Goal: Information Seeking & Learning: Learn about a topic

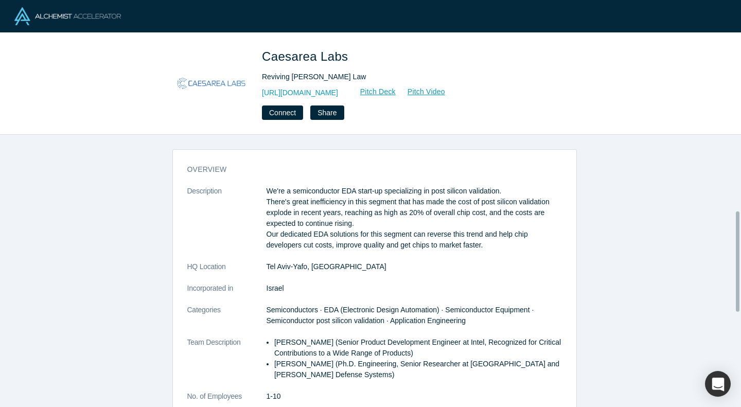
scroll to position [206, 0]
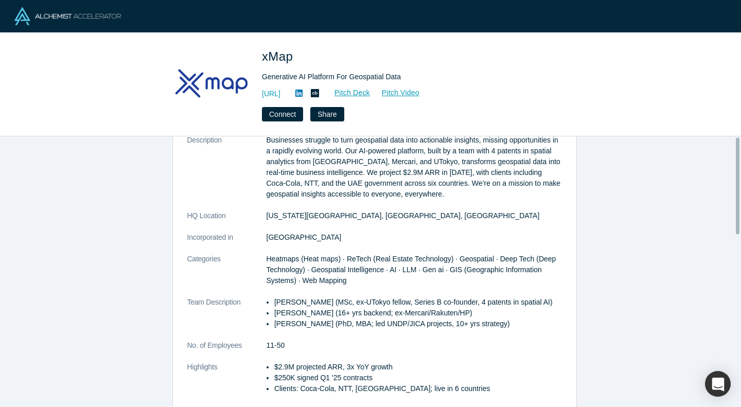
scroll to position [103, 0]
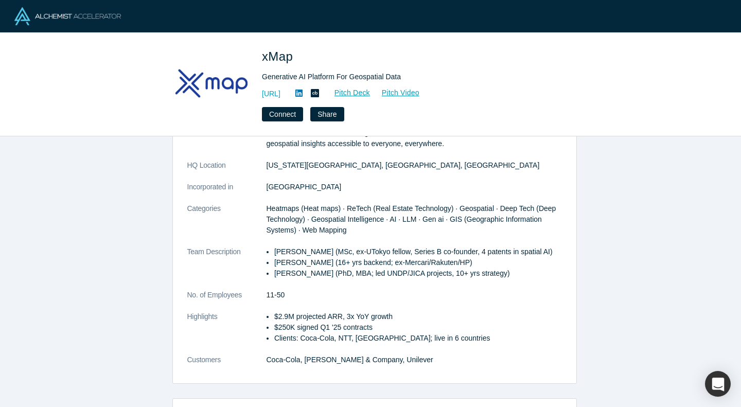
click at [275, 316] on p "$2.9M projected ARR, 3x YoY growth" at bounding box center [418, 316] width 288 height 11
click at [274, 323] on p "$250K signed Q1 '25 contracts" at bounding box center [418, 327] width 288 height 11
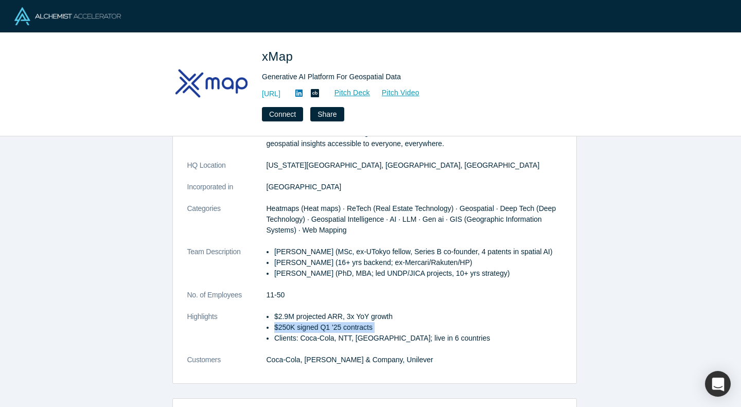
click at [274, 323] on p "$250K signed Q1 '25 contracts" at bounding box center [418, 327] width 288 height 11
click at [274, 331] on p "$250K signed Q1 '25 contracts" at bounding box center [418, 327] width 288 height 11
click at [274, 337] on p "Clients: Coca-Cola, NTT, [GEOGRAPHIC_DATA]; live in 6 countries" at bounding box center [418, 338] width 288 height 11
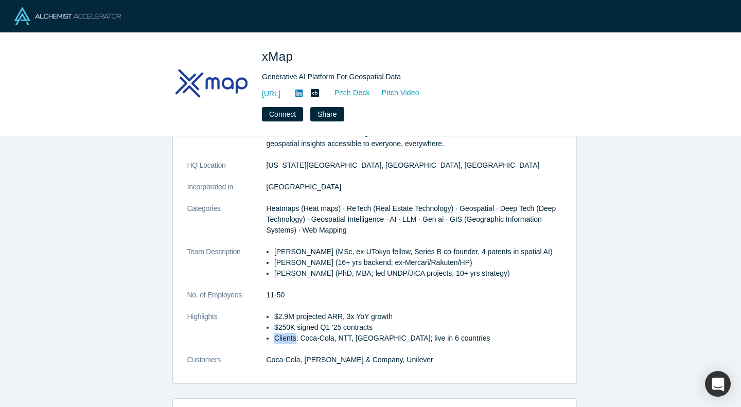
click at [274, 337] on p "Clients: Coca-Cola, NTT, [GEOGRAPHIC_DATA]; live in 6 countries" at bounding box center [418, 338] width 288 height 11
click at [267, 362] on dd "Coca-Cola, [PERSON_NAME] & Company, Unilever" at bounding box center [414, 360] width 295 height 11
click at [267, 361] on dd "Coca-Cola, [PERSON_NAME] & Company, Unilever" at bounding box center [414, 360] width 295 height 11
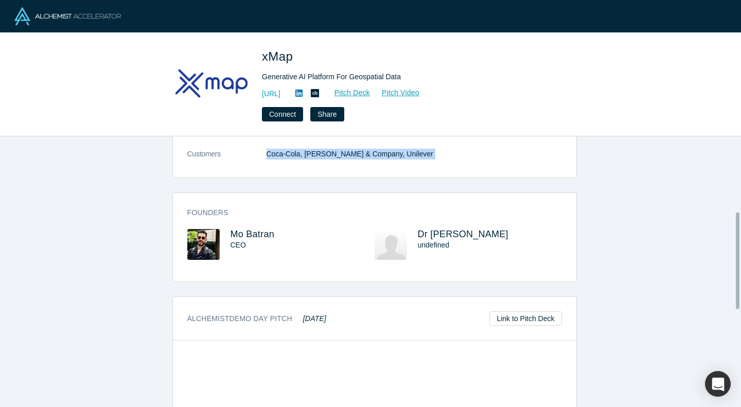
scroll to position [0, 0]
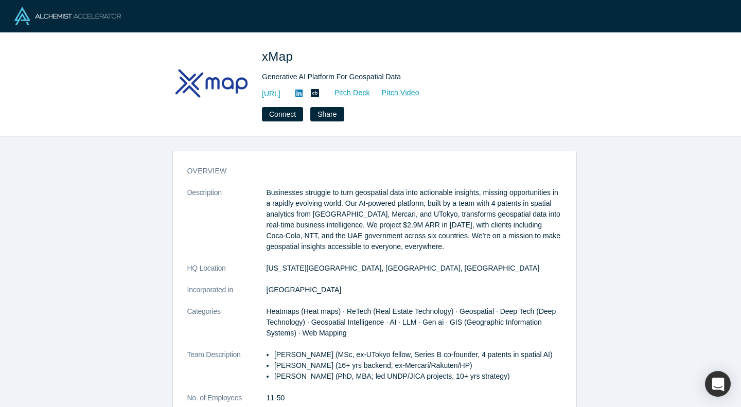
click at [324, 200] on p "Businesses struggle to turn geospatial data into actionable insights, missing o…" at bounding box center [414, 219] width 295 height 65
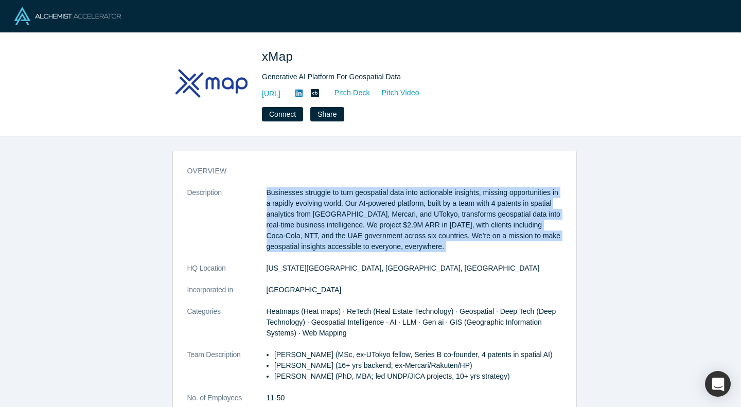
click at [324, 200] on p "Businesses struggle to turn geospatial data into actionable insights, missing o…" at bounding box center [414, 219] width 295 height 65
click at [316, 204] on p "Businesses struggle to turn geospatial data into actionable insights, missing o…" at bounding box center [414, 219] width 295 height 65
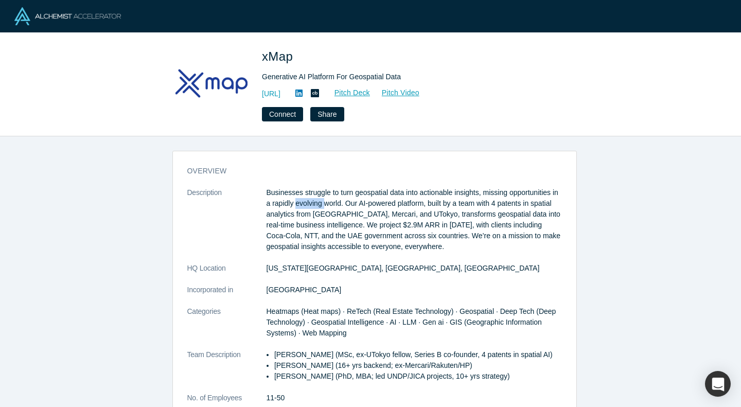
click at [316, 204] on p "Businesses struggle to turn geospatial data into actionable insights, missing o…" at bounding box center [414, 219] width 295 height 65
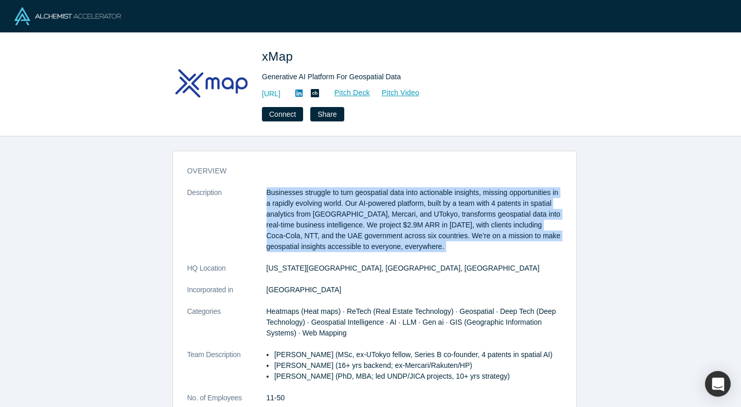
click at [316, 204] on p "Businesses struggle to turn geospatial data into actionable insights, missing o…" at bounding box center [414, 219] width 295 height 65
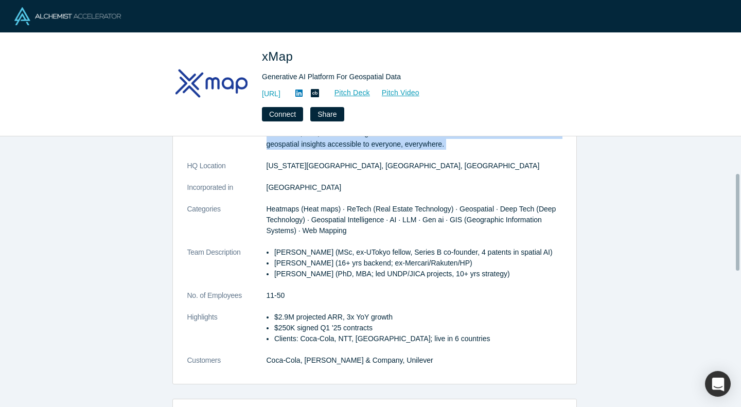
scroll to position [103, 0]
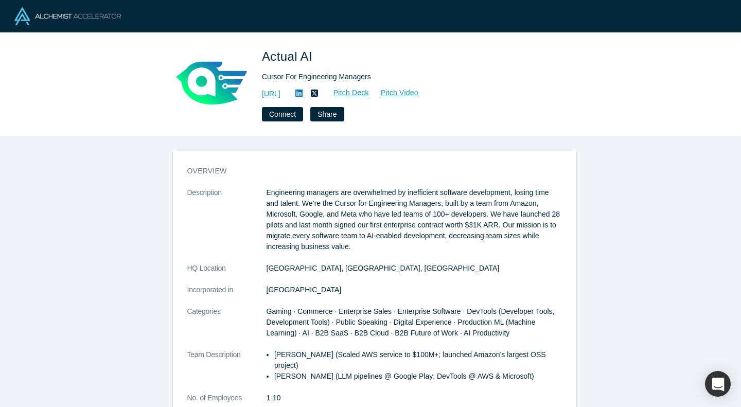
click at [479, 216] on p "Engineering managers are overwhelmed by inefficient software development, losin…" at bounding box center [414, 219] width 295 height 65
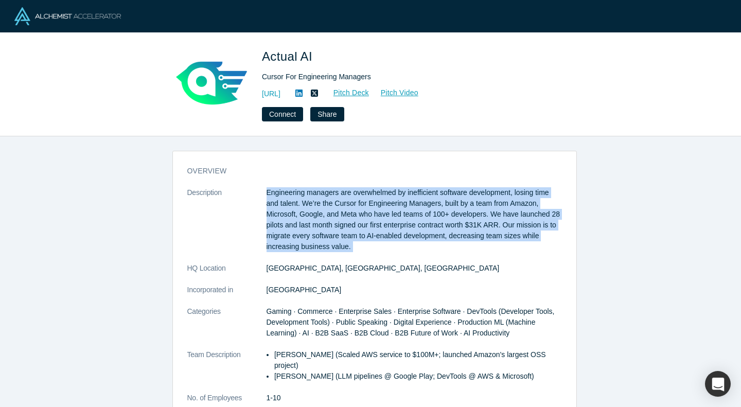
click at [479, 216] on p "Engineering managers are overwhelmed by inefficient software development, losin…" at bounding box center [414, 219] width 295 height 65
click at [384, 221] on p "Engineering managers are overwhelmed by inefficient software development, losin…" at bounding box center [414, 219] width 295 height 65
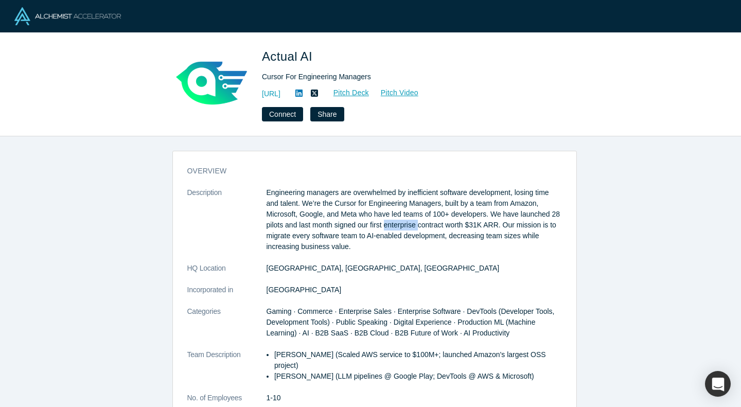
click at [384, 221] on p "Engineering managers are overwhelmed by inefficient software development, losin…" at bounding box center [414, 219] width 295 height 65
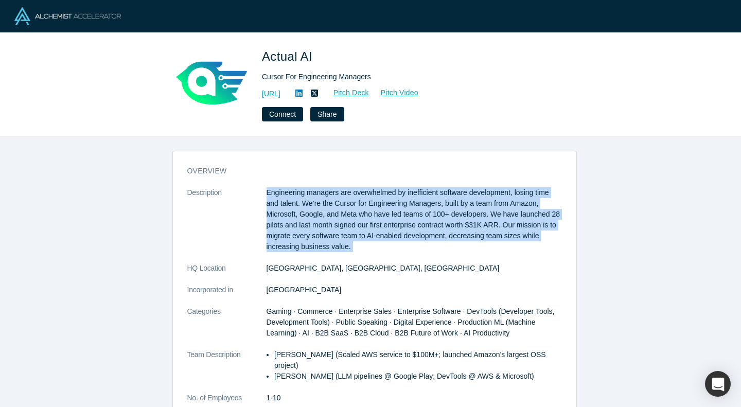
click at [384, 221] on p "Engineering managers are overwhelmed by inefficient software development, losin…" at bounding box center [414, 219] width 295 height 65
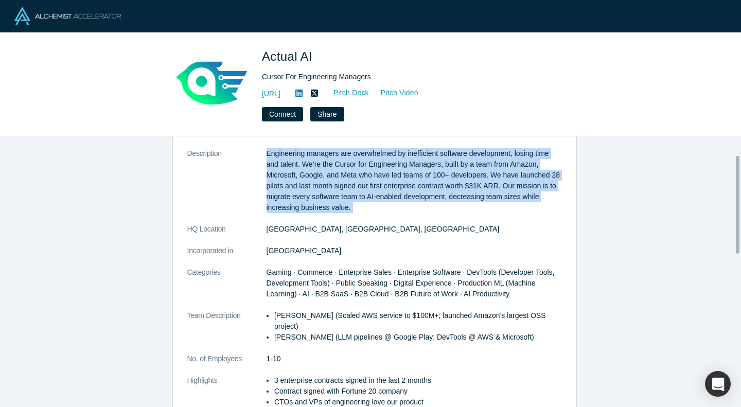
scroll to position [51, 0]
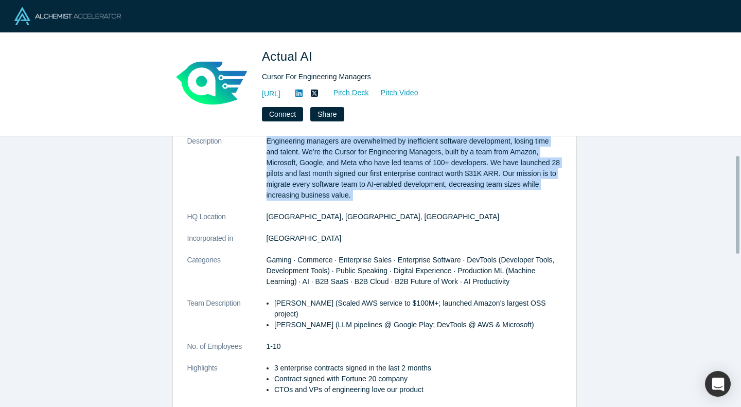
click at [328, 270] on span "Gaming · Commerce · Enterprise Sales · Enterprise Software · DevTools (Develope…" at bounding box center [411, 271] width 288 height 30
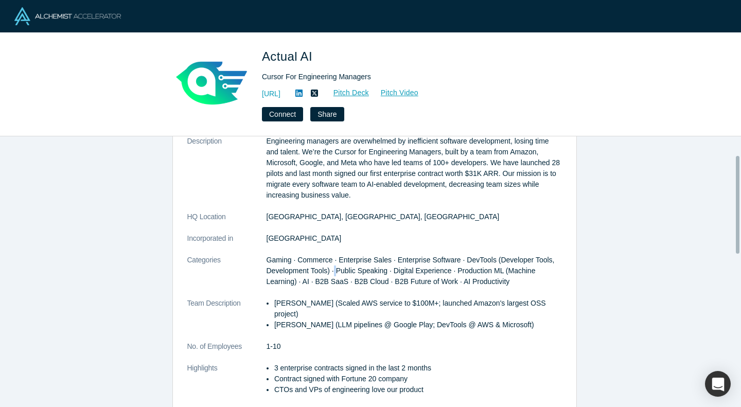
click at [328, 270] on span "Gaming · Commerce · Enterprise Sales · Enterprise Software · DevTools (Develope…" at bounding box center [411, 271] width 288 height 30
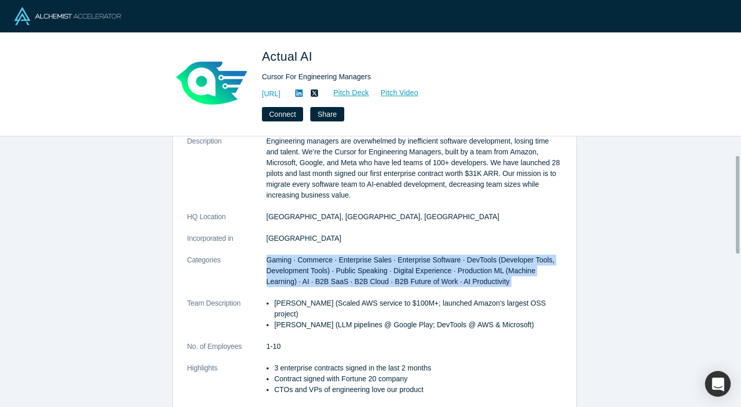
click at [328, 270] on span "Gaming · Commerce · Enterprise Sales · Enterprise Software · DevTools (Develope…" at bounding box center [411, 271] width 288 height 30
